Goal: Task Accomplishment & Management: Use online tool/utility

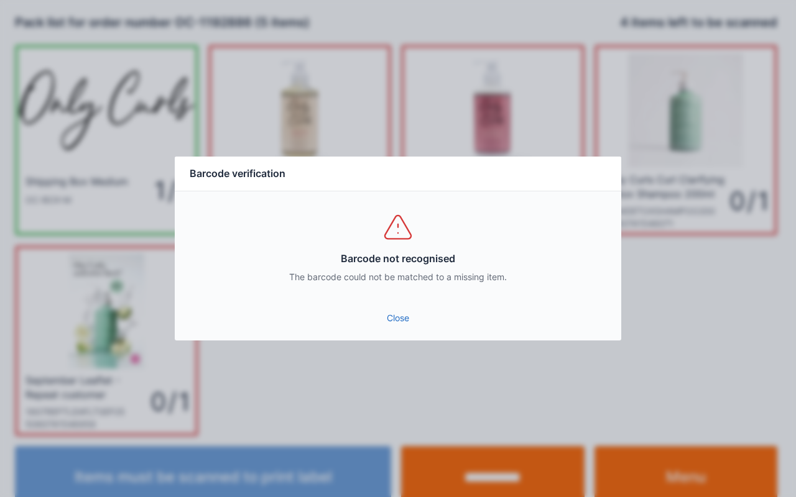
click at [408, 320] on link "Close" at bounding box center [398, 318] width 426 height 22
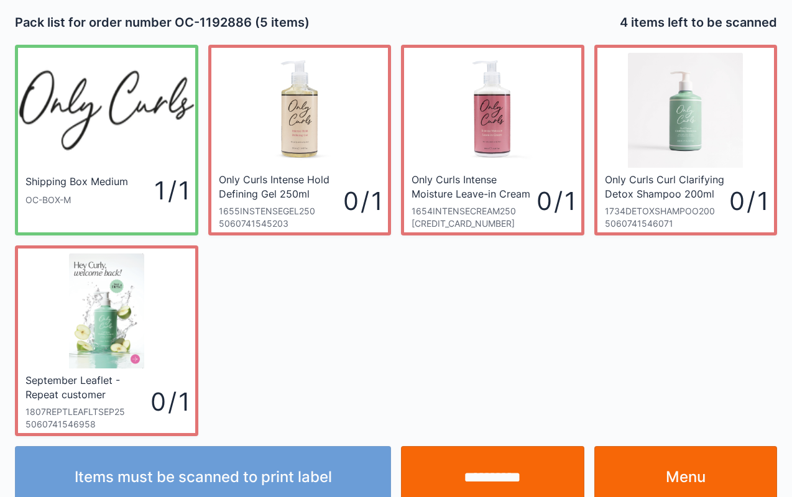
click at [701, 460] on link "Menu" at bounding box center [685, 477] width 183 height 62
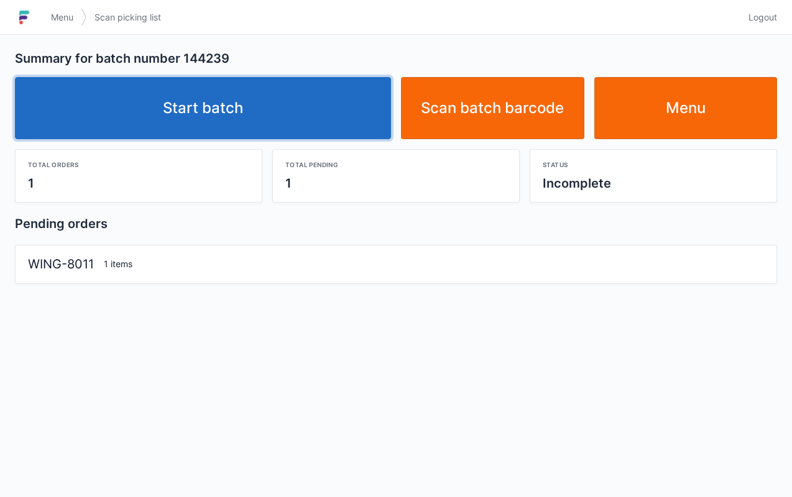
click at [254, 123] on link "Start batch" at bounding box center [203, 108] width 376 height 62
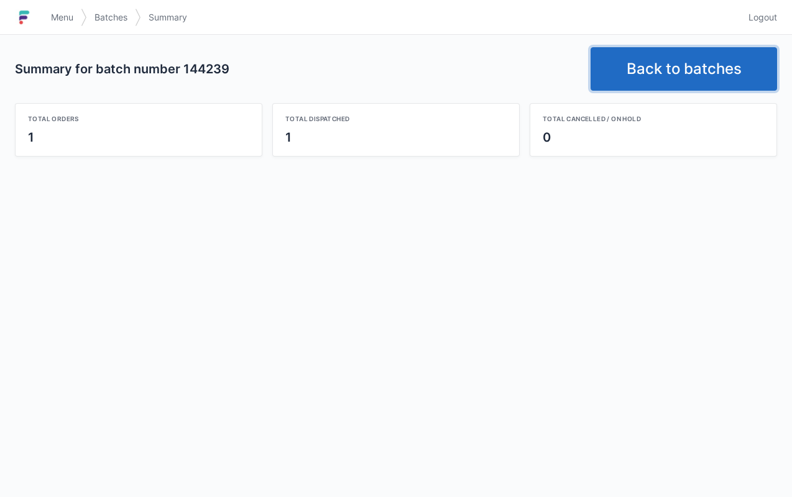
click at [721, 67] on link "Back to batches" at bounding box center [684, 69] width 187 height 44
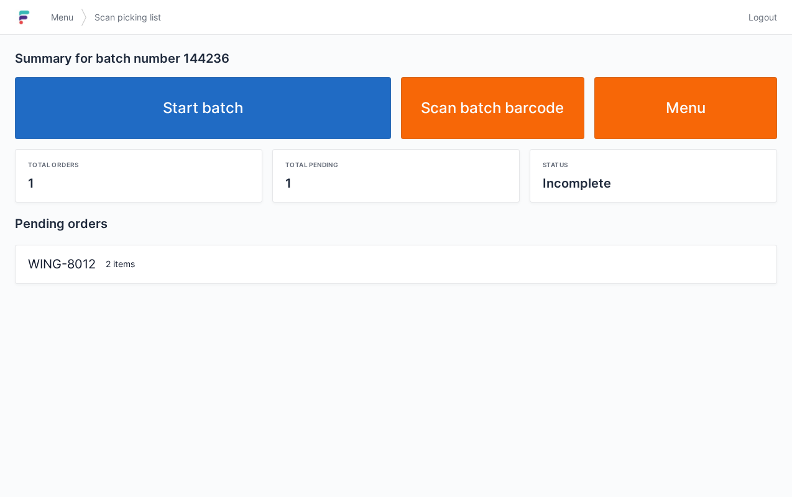
click at [267, 92] on link "Start batch" at bounding box center [203, 108] width 376 height 62
